Goal: Complete application form: Complete application form

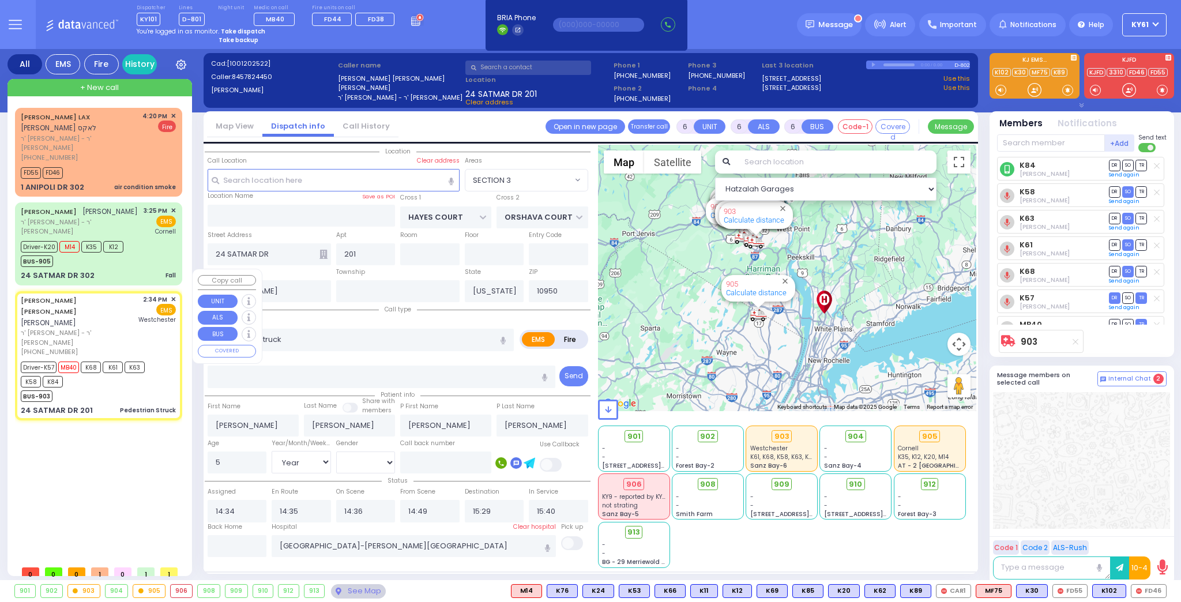
select select "SECTION 3"
select select "Year"
select select "[DEMOGRAPHIC_DATA]"
click at [143, 238] on div "Driver-K20 M14 K35 K12 BUS-905" at bounding box center [98, 252] width 155 height 29
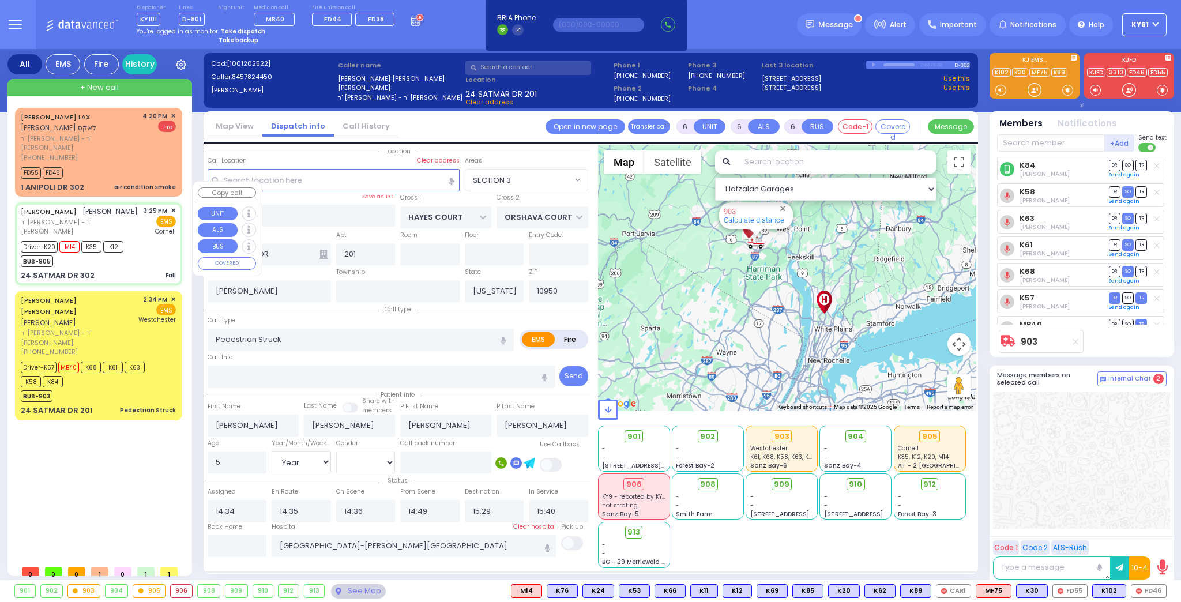
type input "1"
type input "0"
type input "1"
select select
type input "Fall"
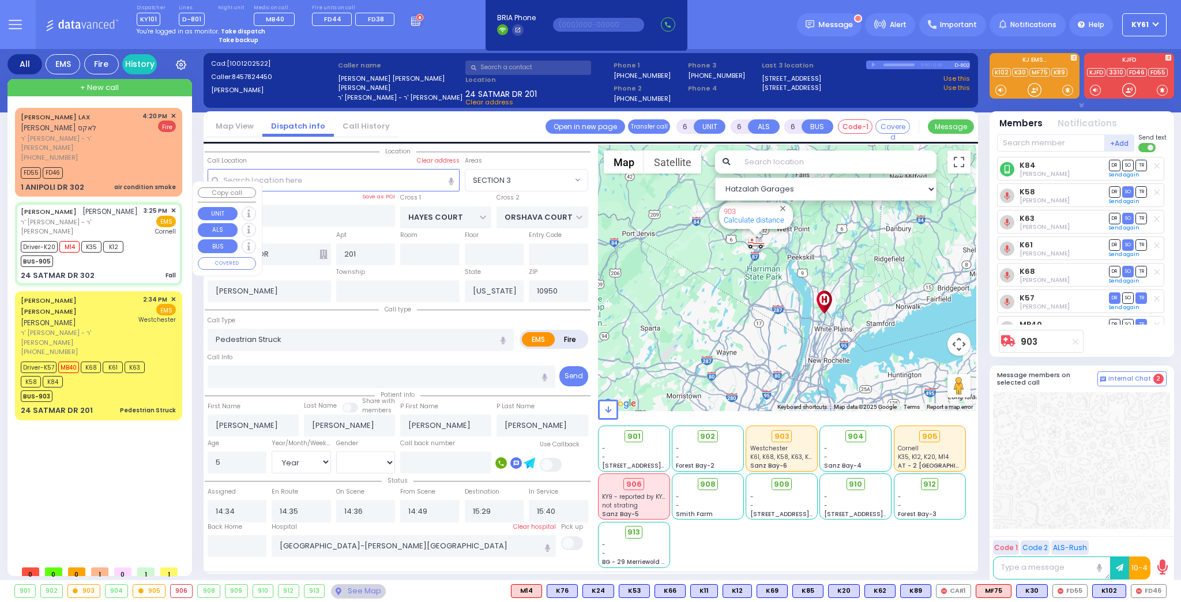
radio input "true"
type input "[PERSON_NAME]"
select select
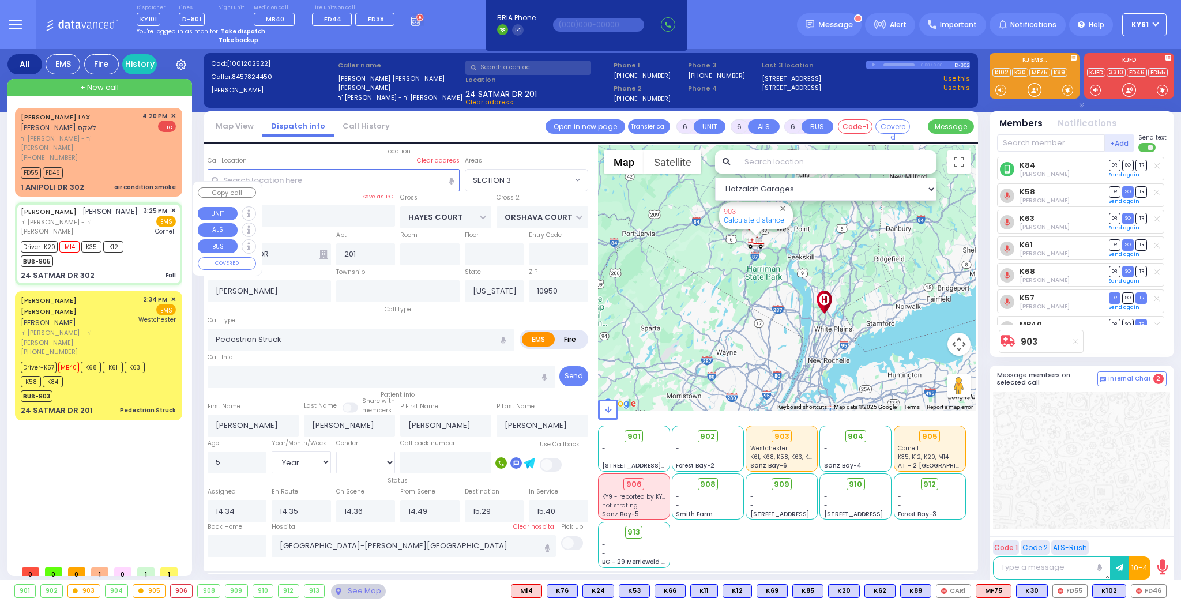
type input "15:25"
type input "15:26"
type input "15:58"
type input "[US_STATE] Presbyterian [PERSON_NAME][GEOGRAPHIC_DATA]"
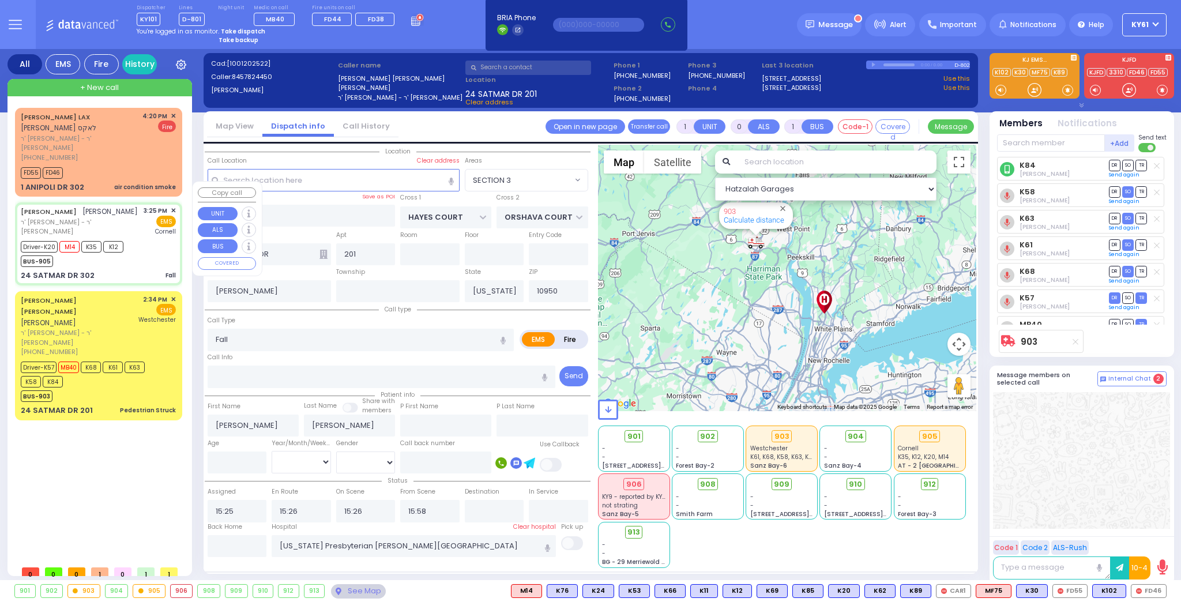
select select "Hatzalah Garages"
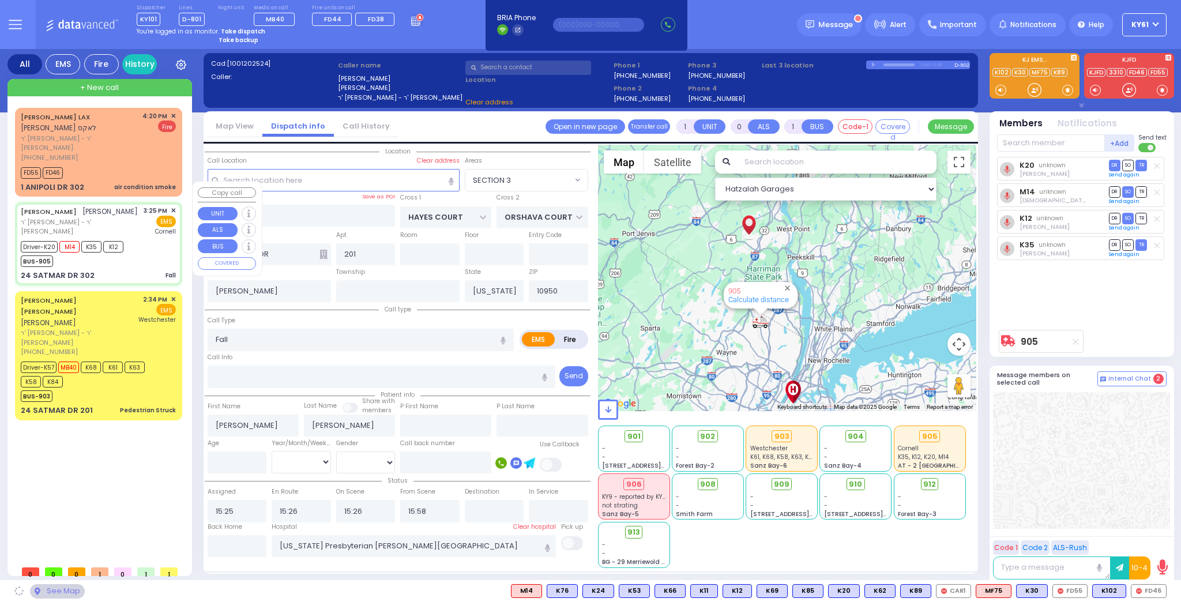
type input "302"
select select "SECTION 3"
